Goal: Transaction & Acquisition: Obtain resource

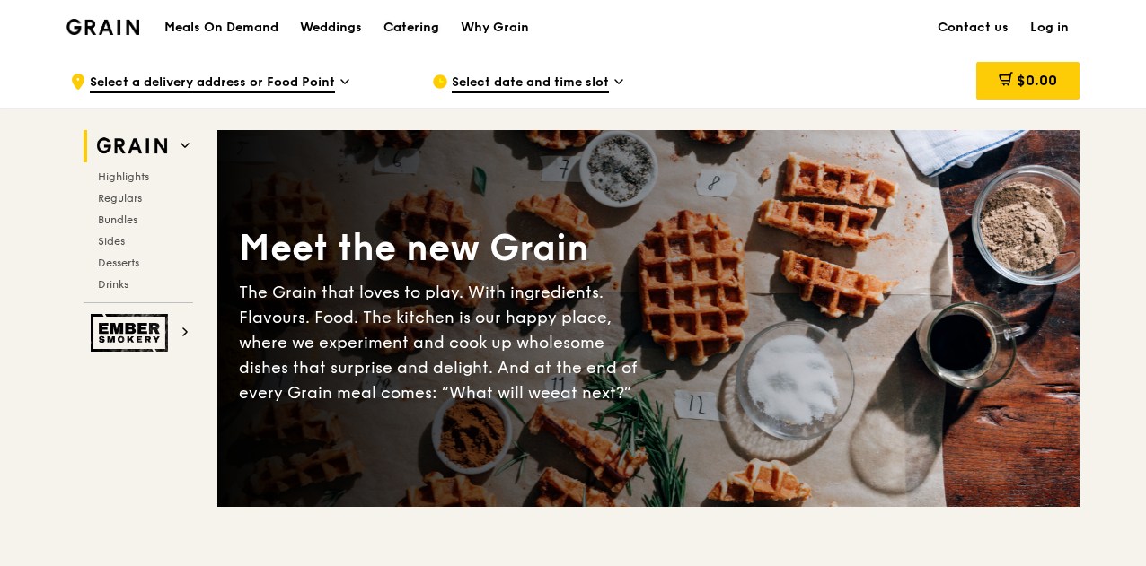
click at [431, 30] on div "Catering" at bounding box center [411, 28] width 56 height 54
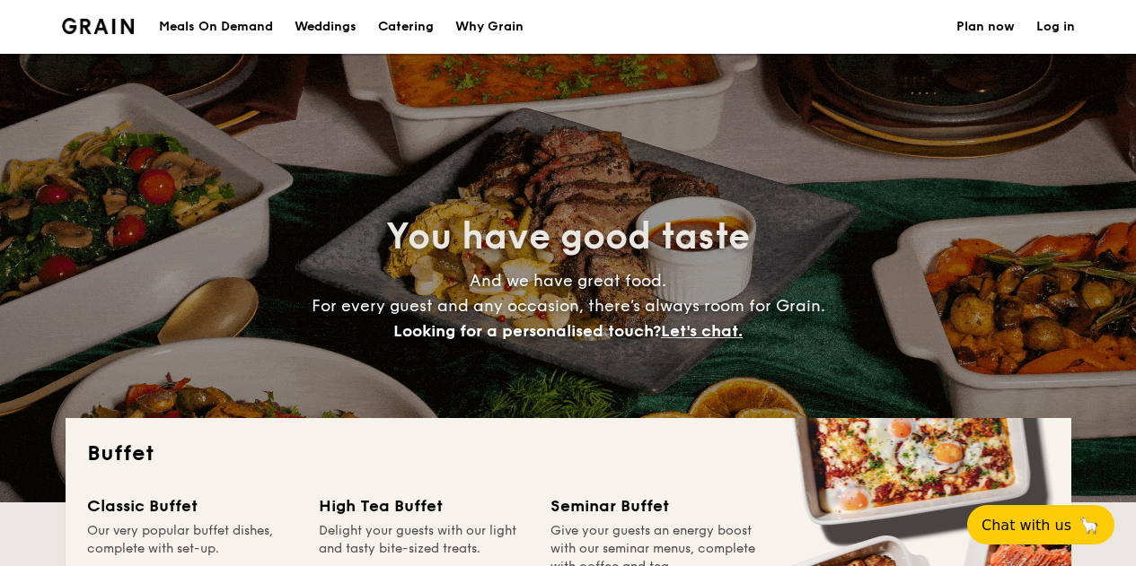
select select
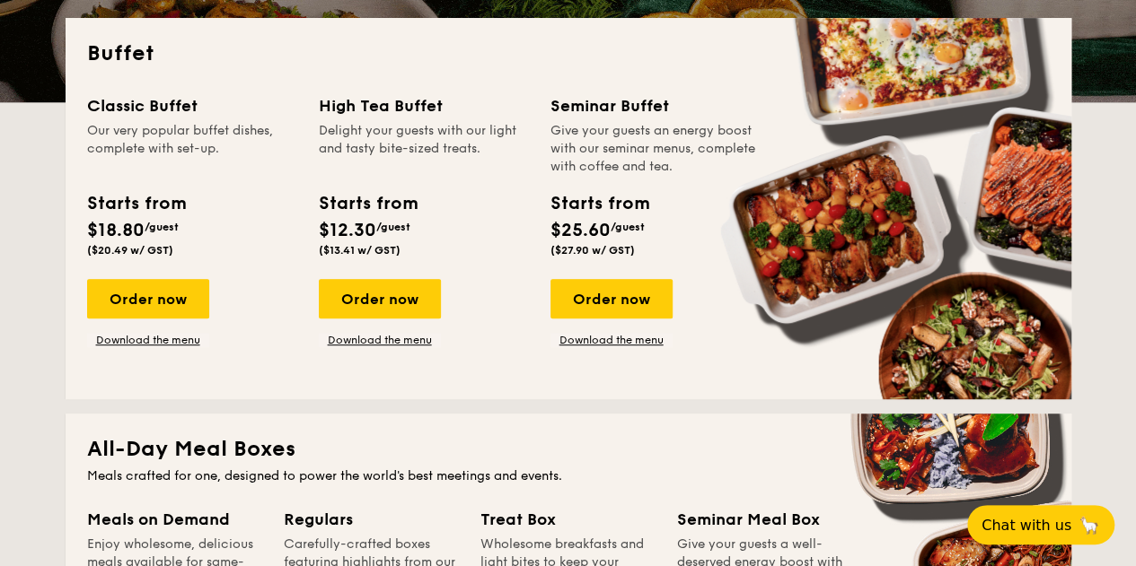
scroll to position [346, 0]
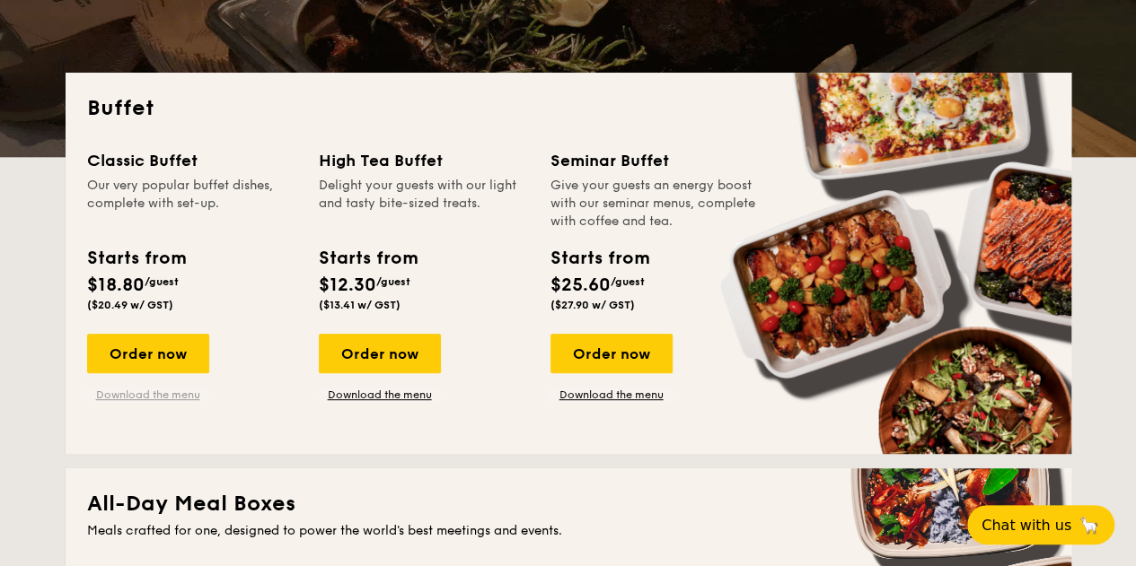
click at [178, 392] on link "Download the menu" at bounding box center [148, 395] width 122 height 14
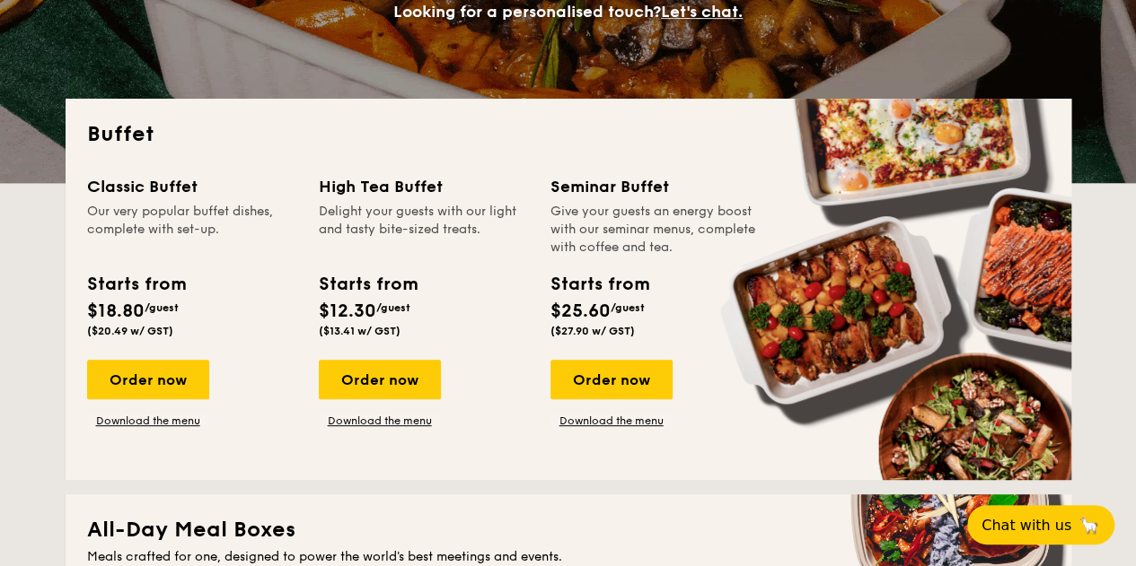
scroll to position [0, 0]
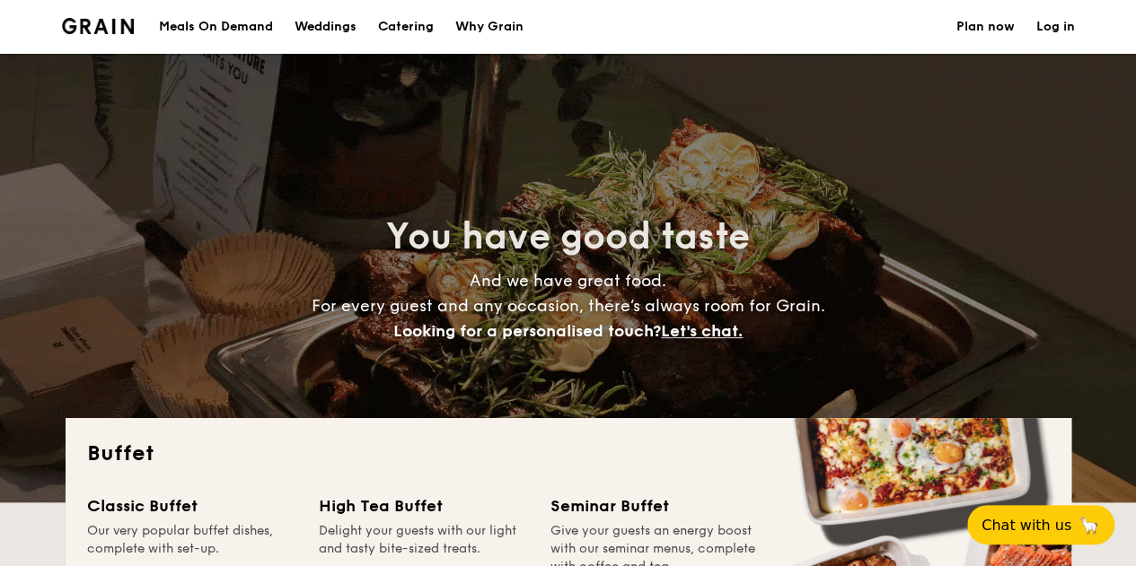
click at [260, 30] on div "Meals On Demand" at bounding box center [216, 27] width 114 height 54
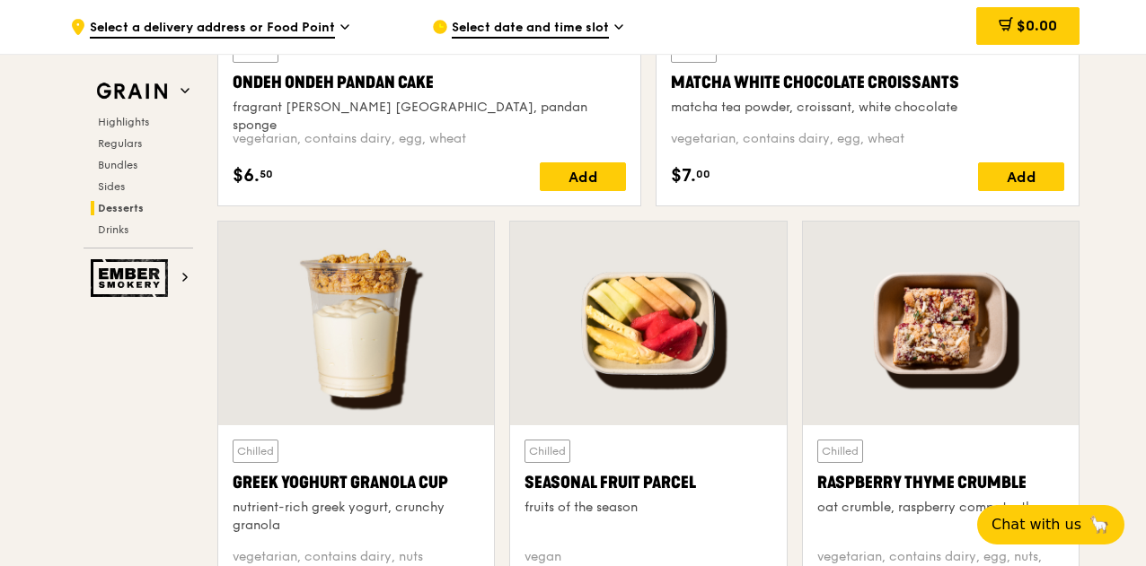
scroll to position [5638, 0]
